Goal: Find specific fact: Find specific fact

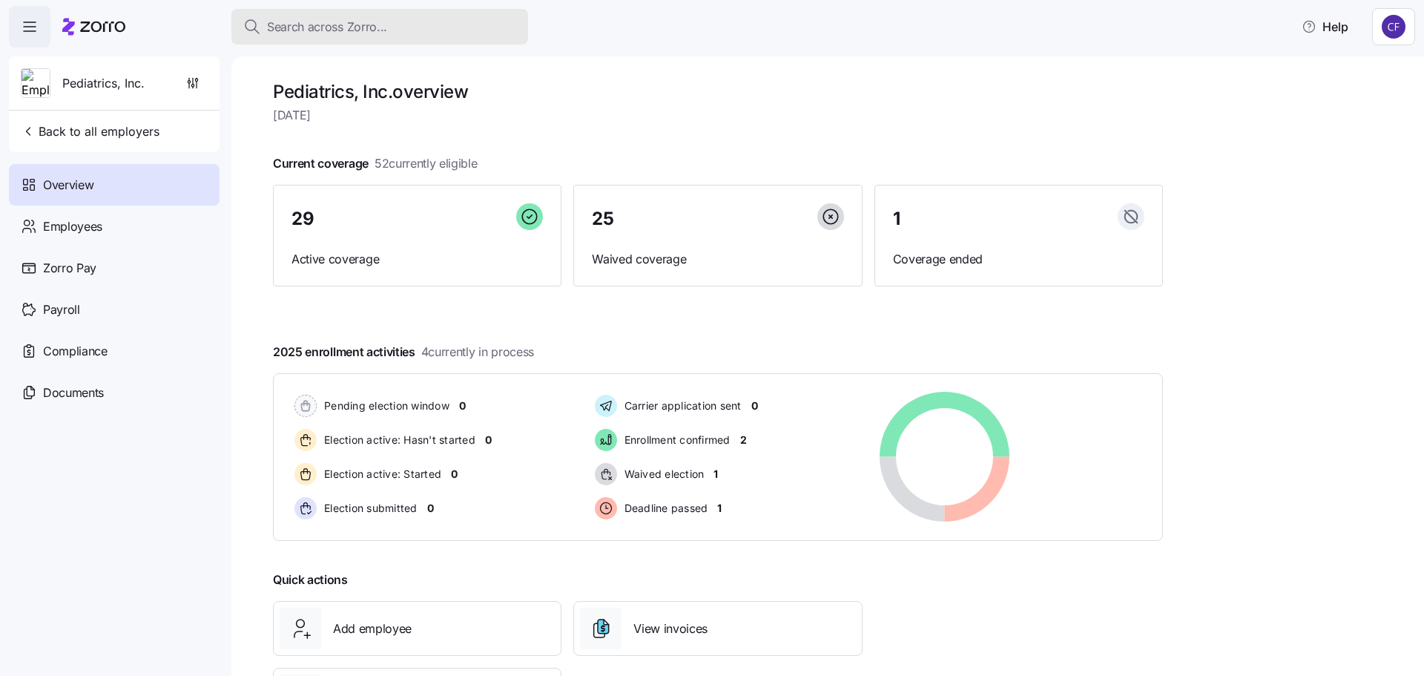
click at [316, 30] on span "Search across Zorro..." at bounding box center [327, 27] width 120 height 19
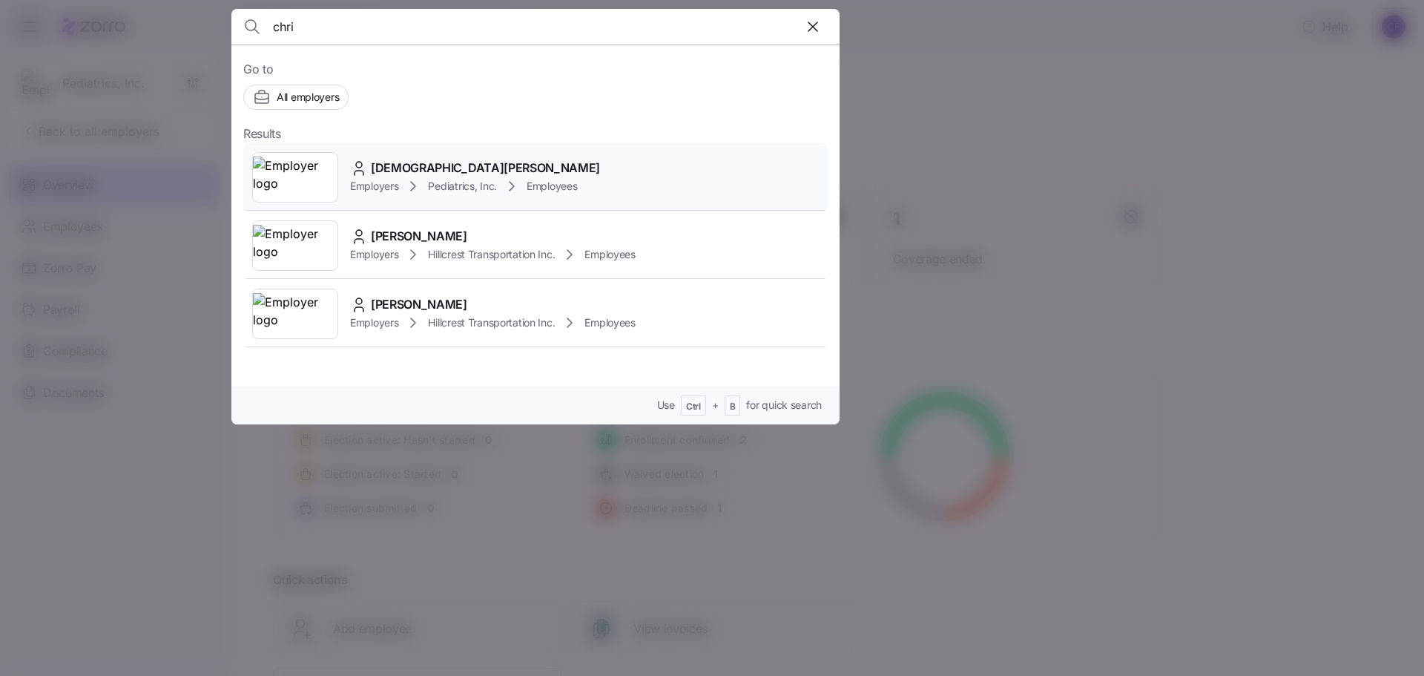
type input "chri"
click at [392, 164] on span "[DEMOGRAPHIC_DATA][PERSON_NAME]" at bounding box center [485, 168] width 229 height 19
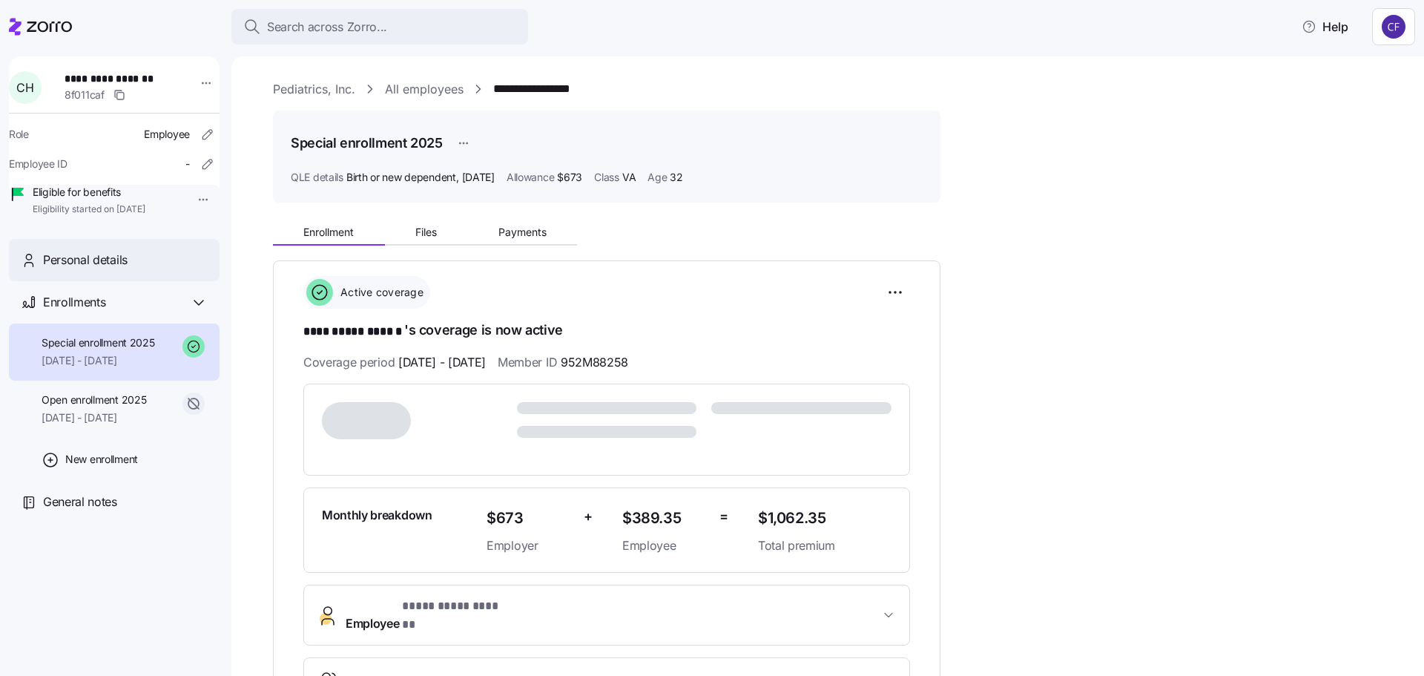
click at [82, 269] on span "Personal details" at bounding box center [85, 260] width 85 height 19
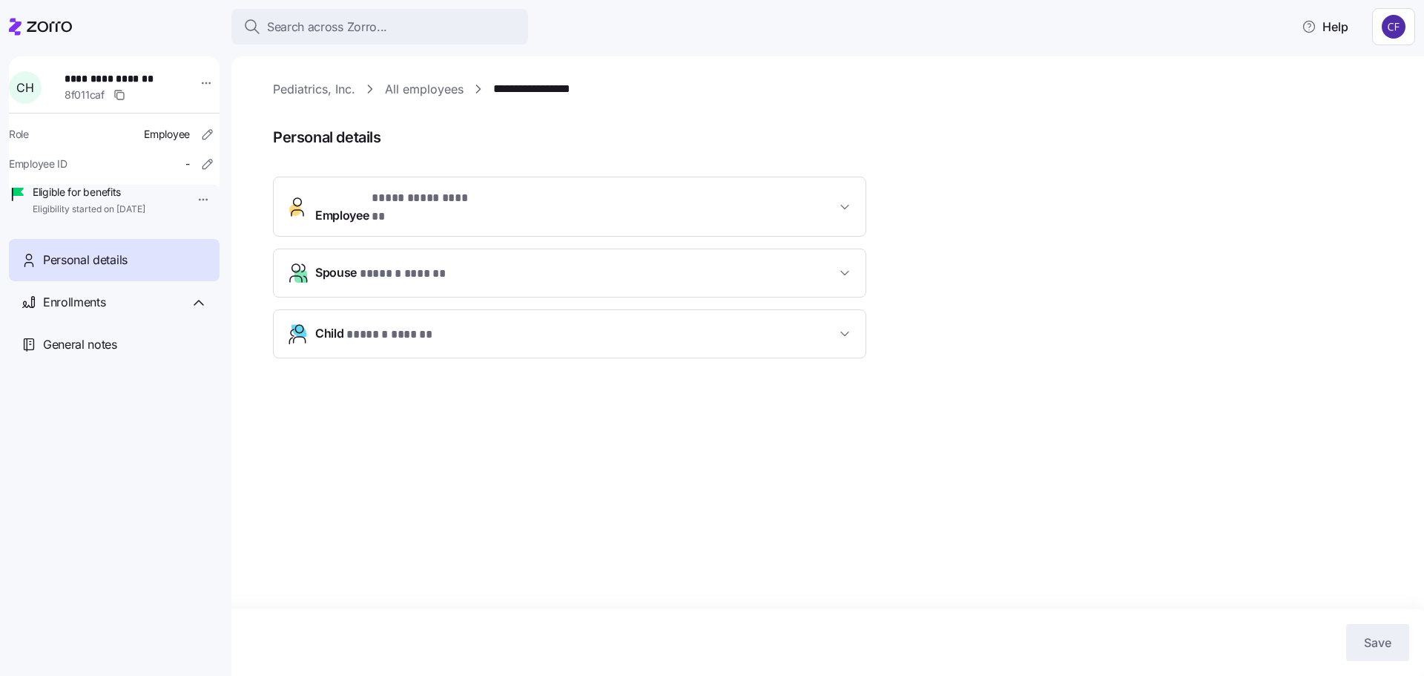
click at [842, 205] on icon "button" at bounding box center [845, 207] width 15 height 15
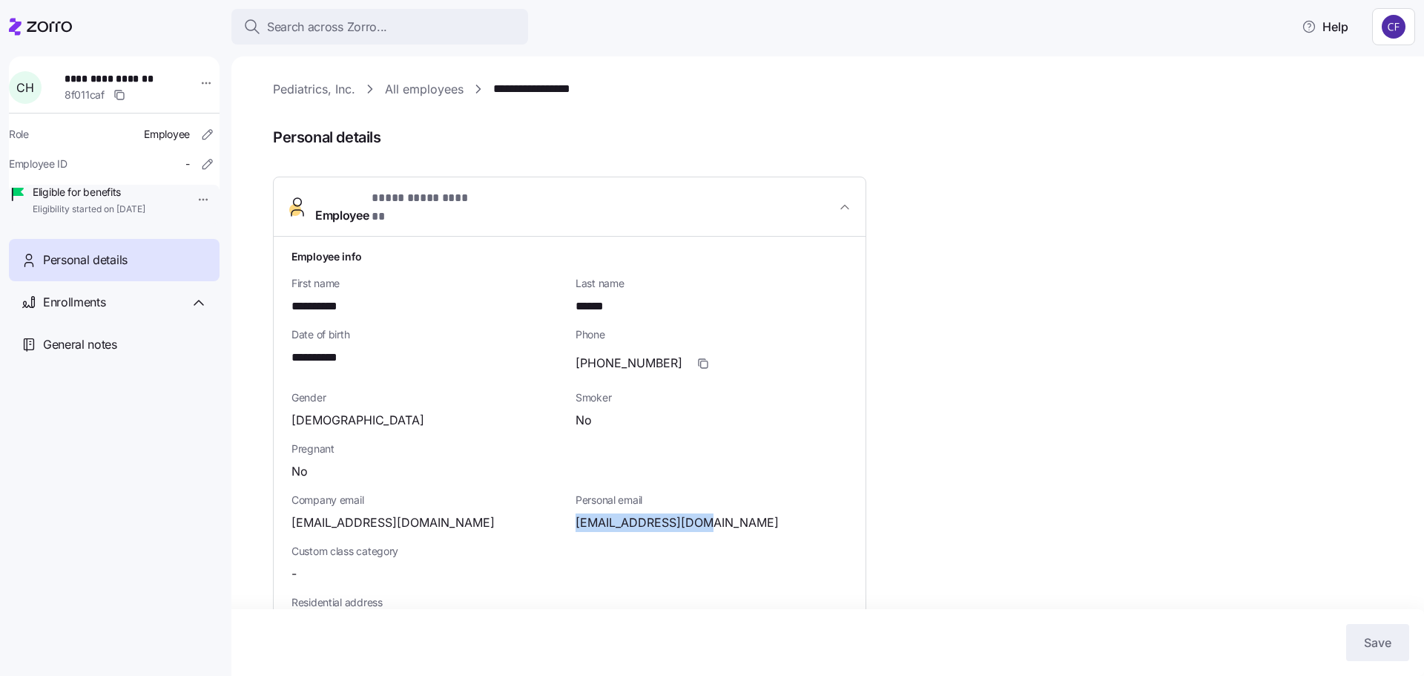
drag, startPoint x: 708, startPoint y: 512, endPoint x: 577, endPoint y: 516, distance: 130.6
click at [577, 516] on div "[EMAIL_ADDRESS][DOMAIN_NAME]" at bounding box center [712, 522] width 272 height 19
copy span "[EMAIL_ADDRESS][DOMAIN_NAME]"
drag, startPoint x: 841, startPoint y: 203, endPoint x: 881, endPoint y: 217, distance: 42.2
click at [841, 203] on icon "button" at bounding box center [845, 207] width 15 height 15
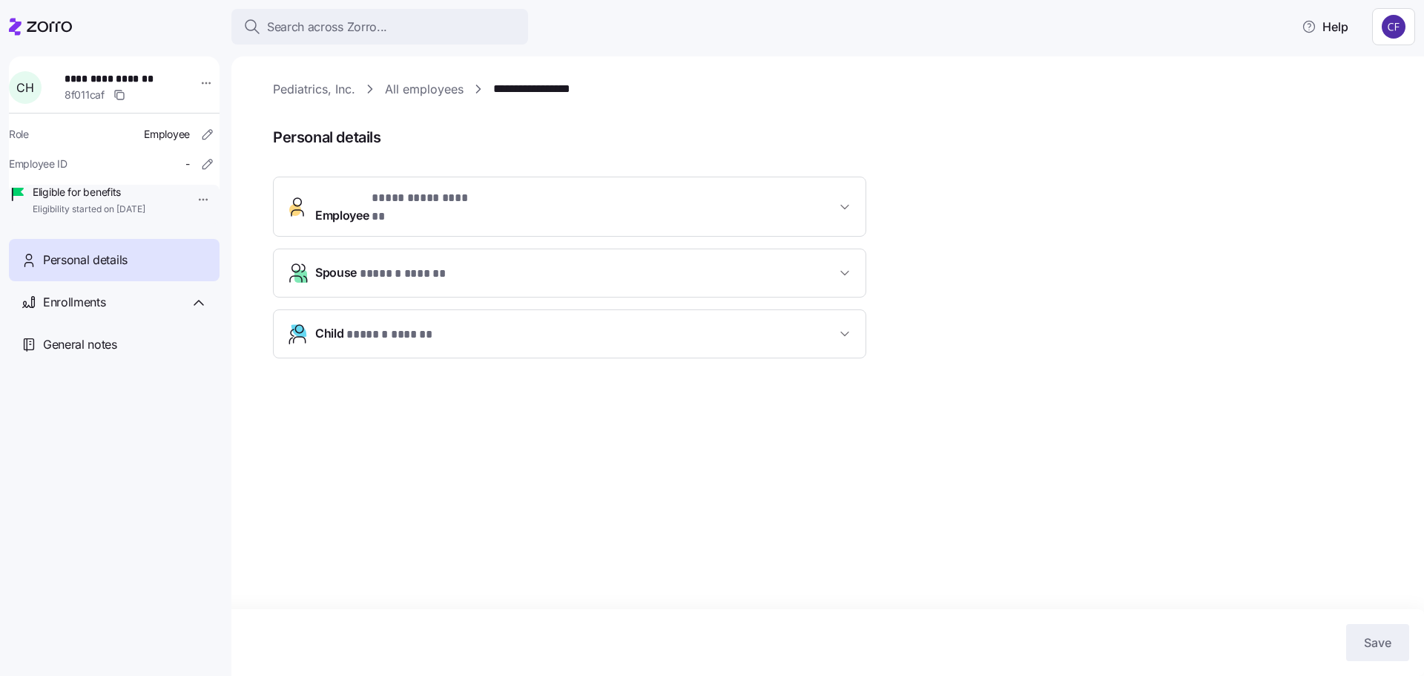
click at [845, 326] on icon "button" at bounding box center [845, 333] width 15 height 15
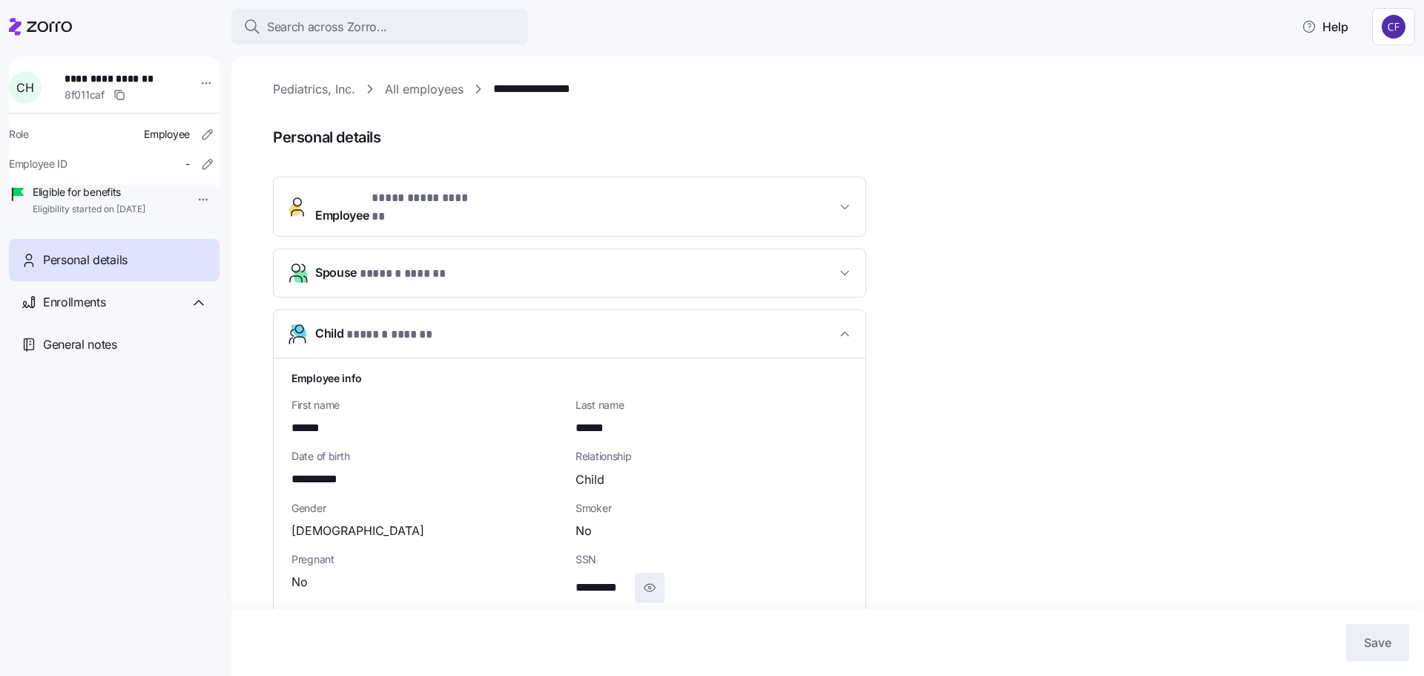
click at [646, 579] on icon "button" at bounding box center [649, 588] width 15 height 18
